Goal: Information Seeking & Learning: Learn about a topic

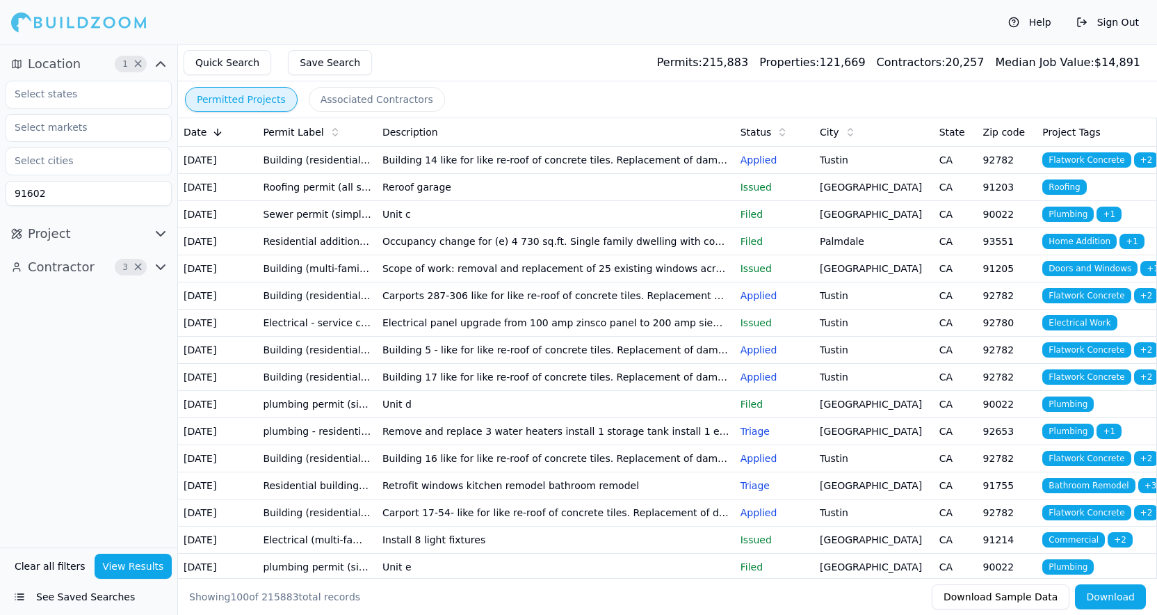
click at [67, 198] on input "91602" at bounding box center [89, 193] width 166 height 25
click at [67, 95] on input "text" at bounding box center [79, 93] width 147 height 25
click at [63, 125] on div "[US_STATE]" at bounding box center [88, 126] width 159 height 22
click at [77, 328] on div "Location 2 × [US_STATE] 91602 Project Contractor 3 ×" at bounding box center [88, 295] width 177 height 503
click at [163, 265] on icon "button" at bounding box center [160, 267] width 8 height 4
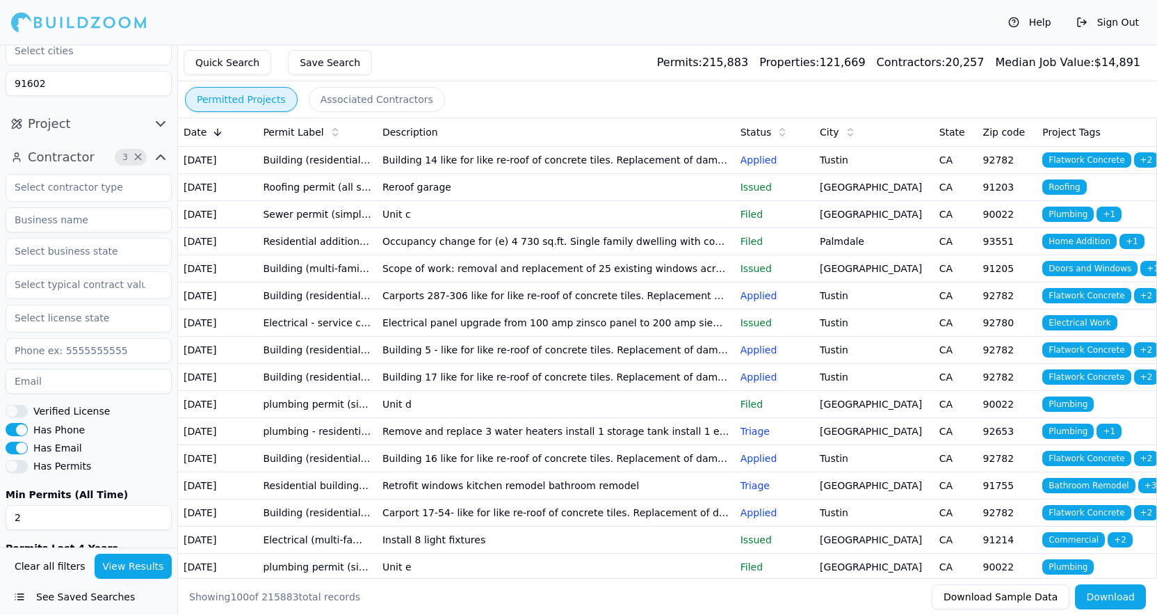
scroll to position [113, 0]
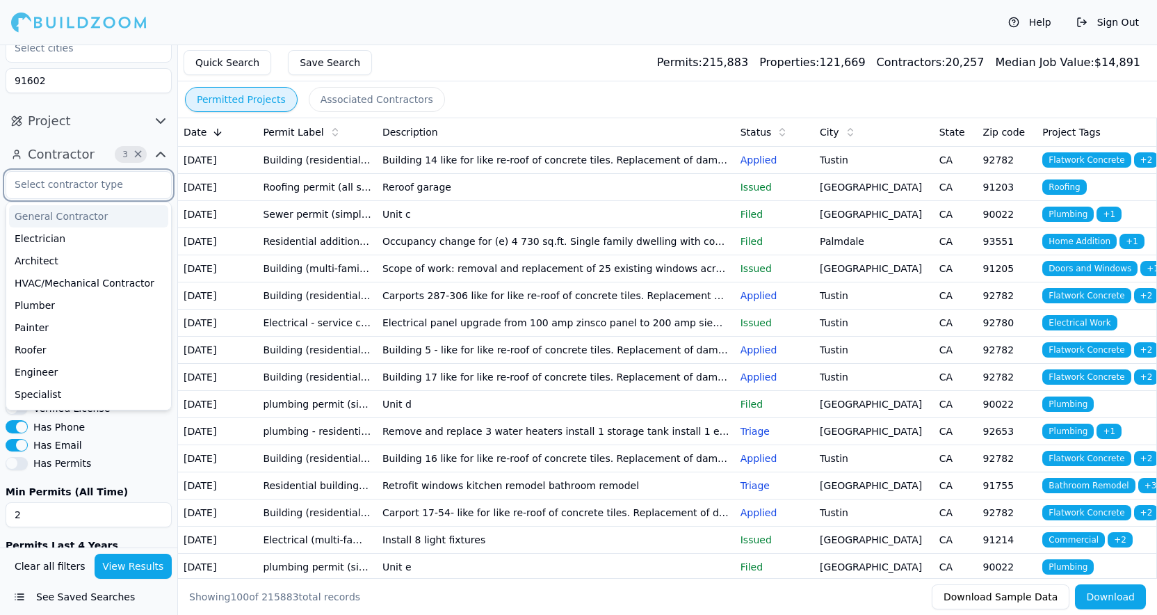
click at [67, 184] on input "text" at bounding box center [79, 184] width 147 height 25
click at [65, 236] on div "Electrician" at bounding box center [88, 238] width 159 height 22
click at [74, 185] on icon "button" at bounding box center [74, 185] width 8 height 8
click at [99, 284] on div "HVAC/Mechanical Contractor" at bounding box center [88, 283] width 159 height 22
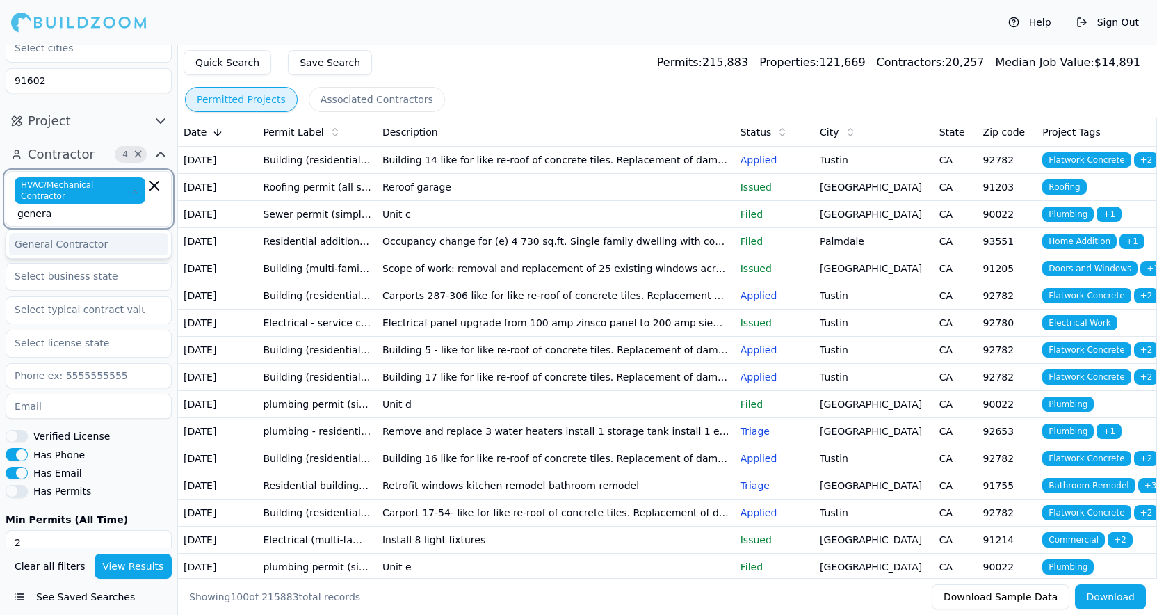
type input "general"
click at [81, 243] on div "General Contractor" at bounding box center [88, 244] width 159 height 22
type input "plum"
click at [53, 247] on div "Plumber" at bounding box center [88, 245] width 159 height 22
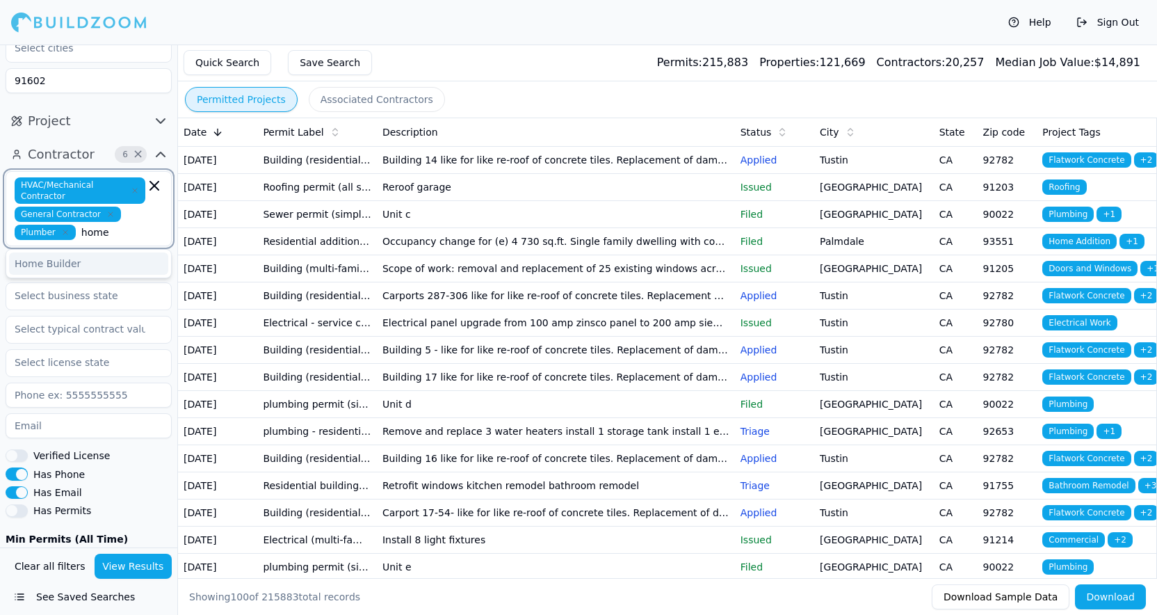
type input "home"
click at [79, 259] on div "Home Builder" at bounding box center [88, 263] width 159 height 22
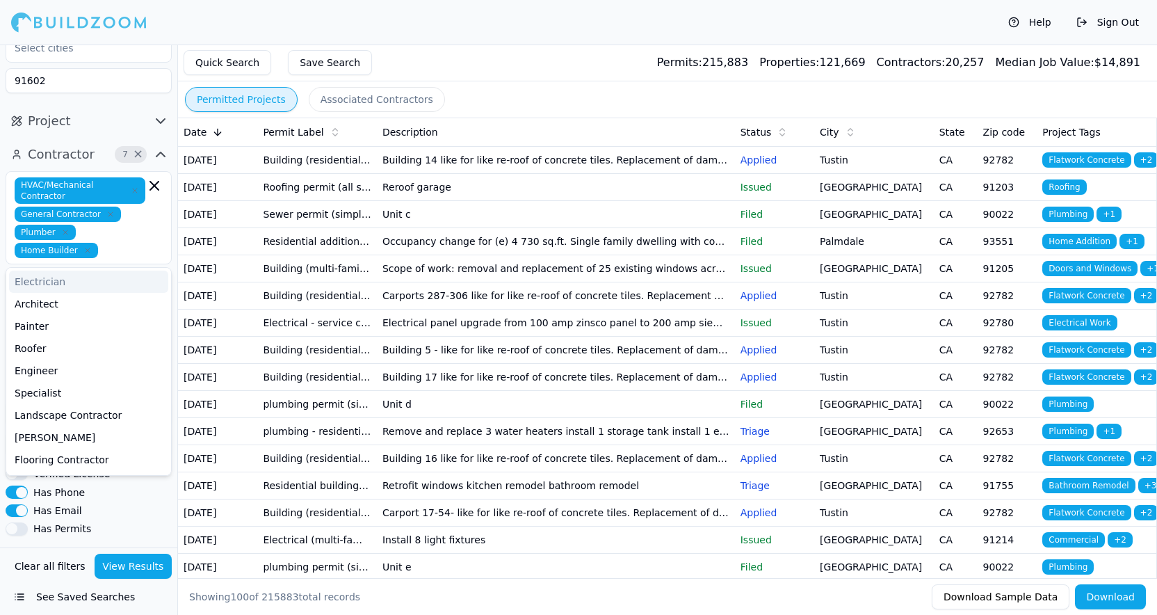
click at [105, 128] on button "Project" at bounding box center [89, 121] width 166 height 22
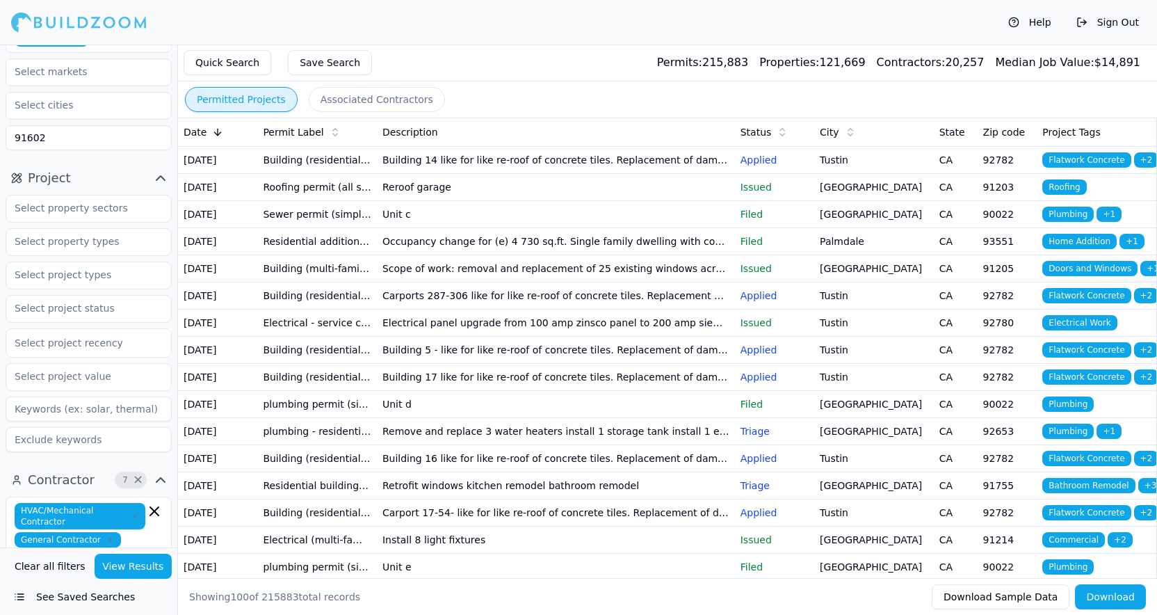
scroll to position [34, 0]
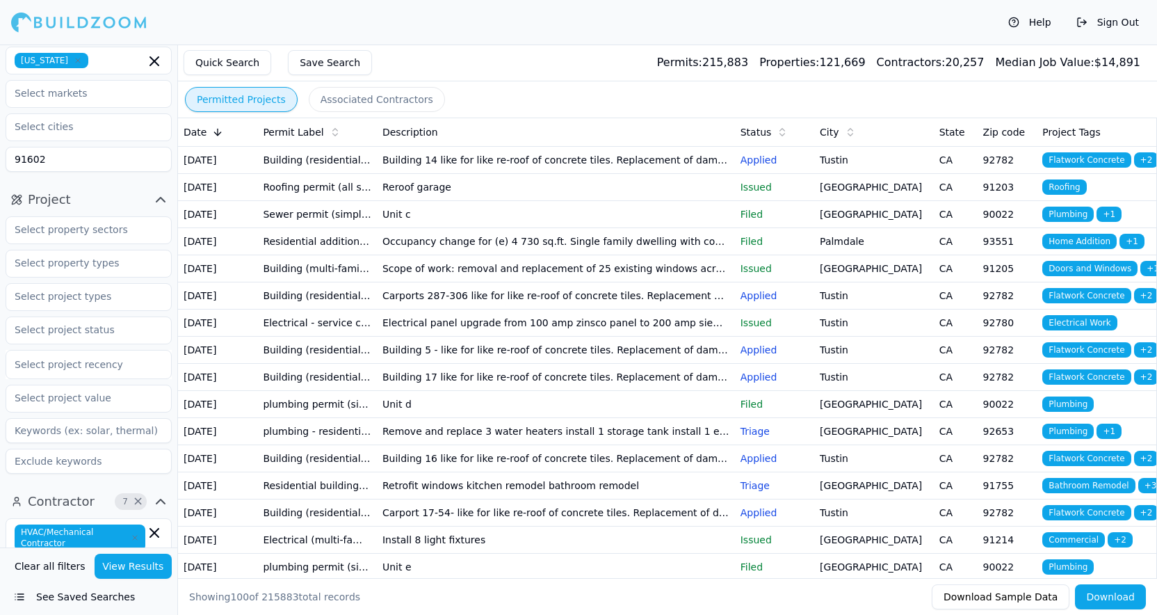
click at [156, 199] on icon "button" at bounding box center [160, 199] width 17 height 17
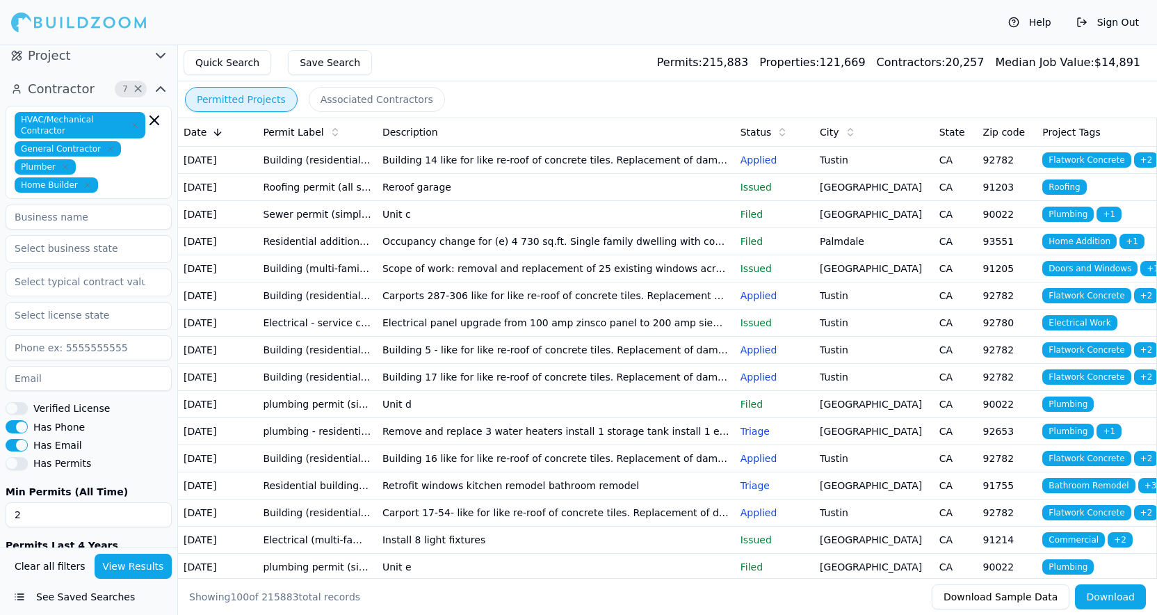
scroll to position [244, 0]
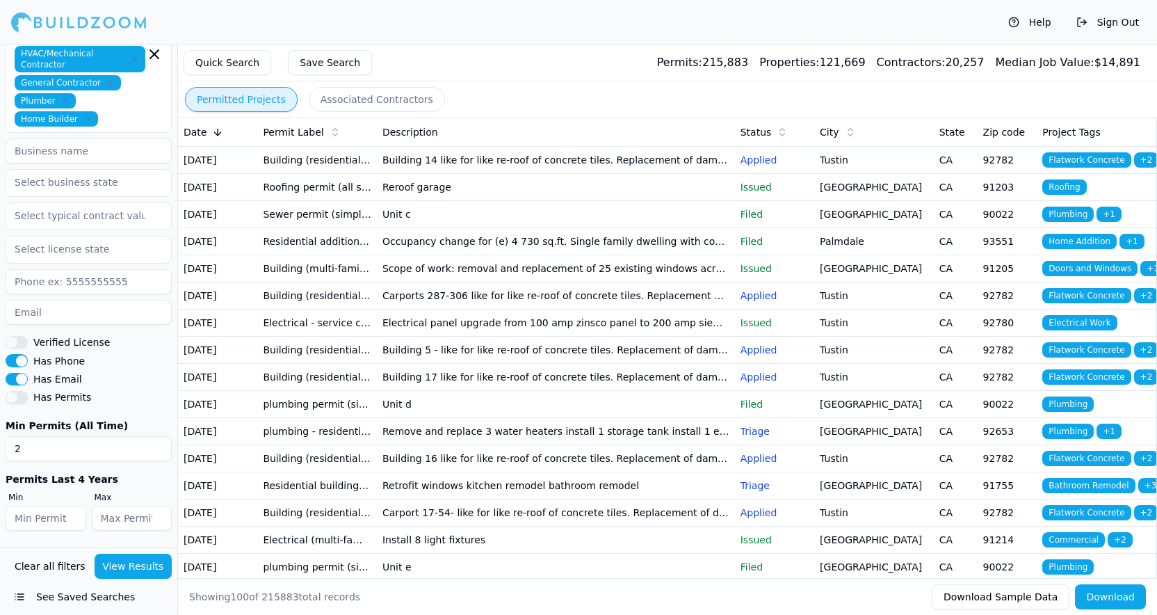
click at [62, 596] on button "See Saved Searches" at bounding box center [89, 596] width 166 height 25
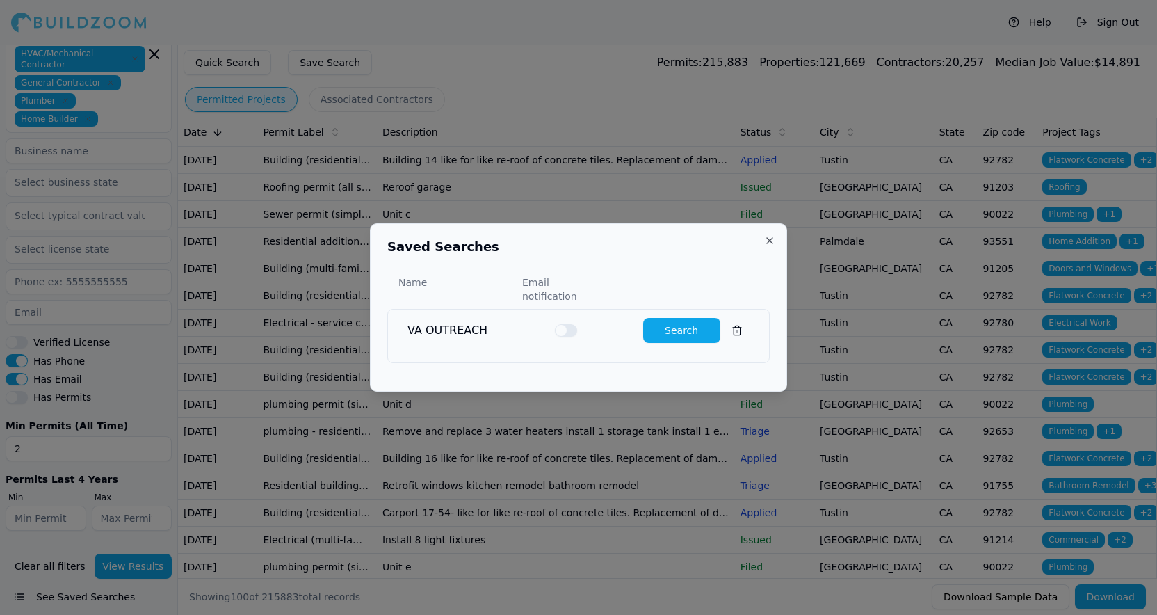
click at [768, 245] on button "Close" at bounding box center [769, 240] width 11 height 11
